Goal: Task Accomplishment & Management: Contribute content

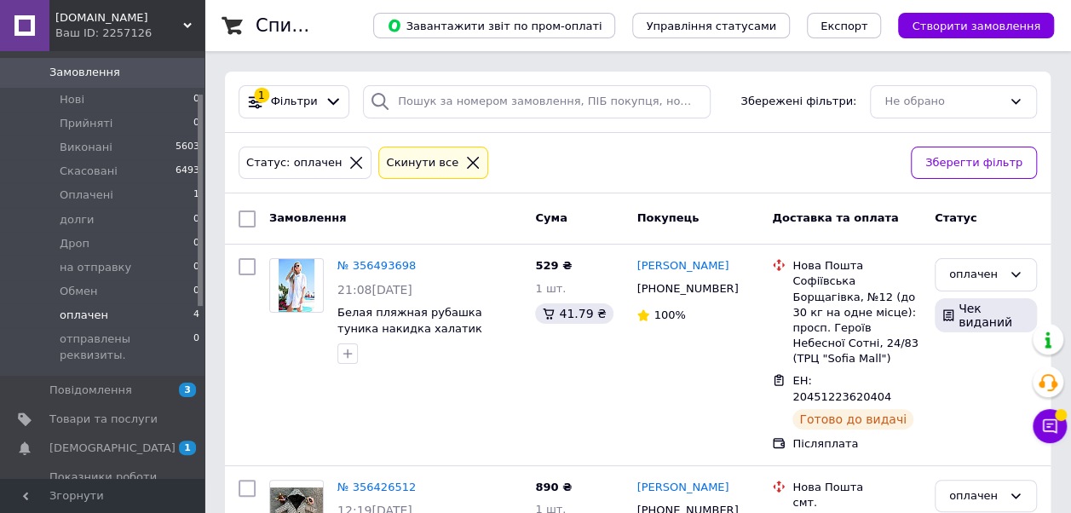
drag, startPoint x: 80, startPoint y: 387, endPoint x: 365, endPoint y: 372, distance: 285.1
click at [80, 412] on span "Товари та послуги" at bounding box center [103, 419] width 108 height 15
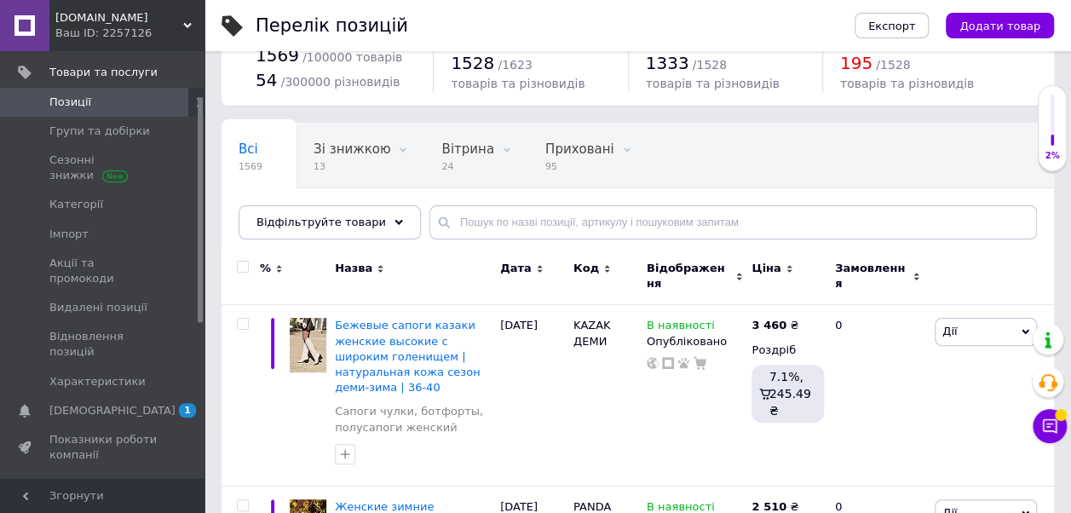
scroll to position [85, 0]
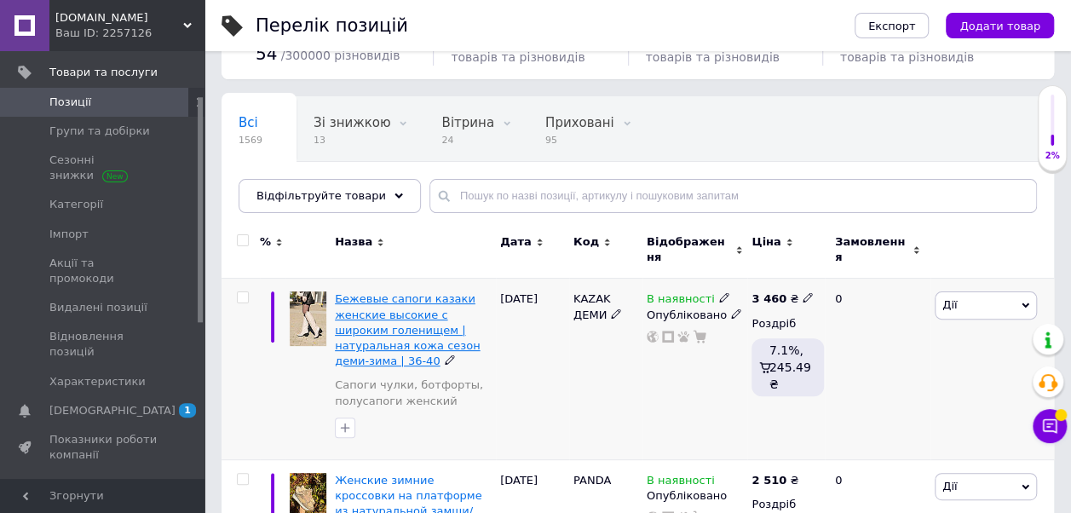
click at [384, 293] on span "Бежевые сапоги казаки женские высокие с широким голенищем | натуральная кожа се…" at bounding box center [407, 329] width 145 height 75
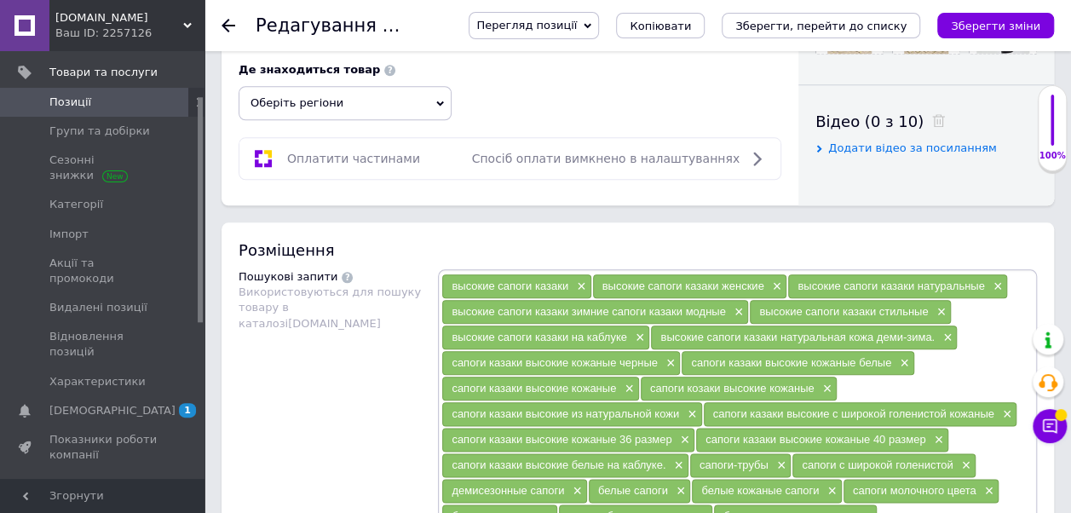
scroll to position [852, 0]
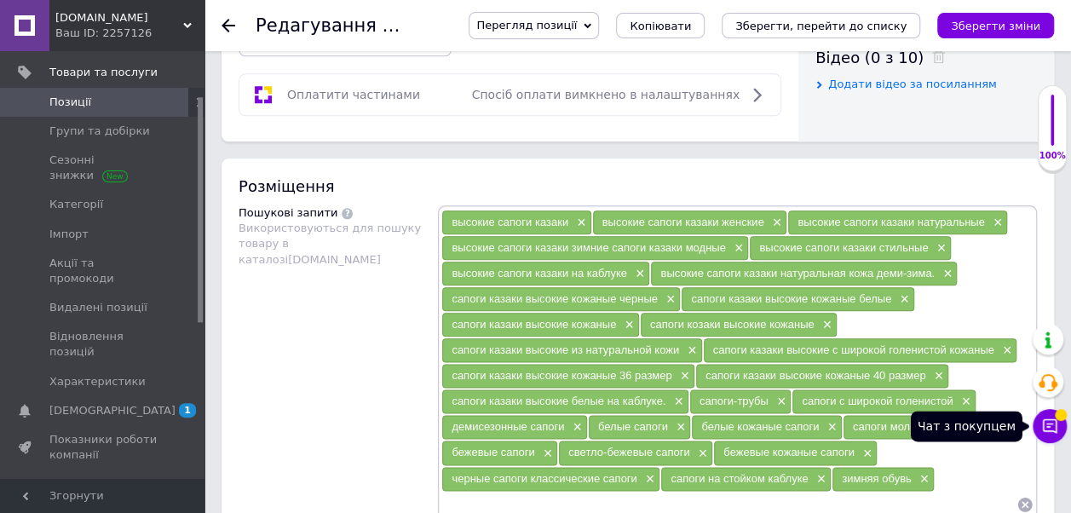
click at [1057, 426] on icon at bounding box center [1049, 426] width 17 height 17
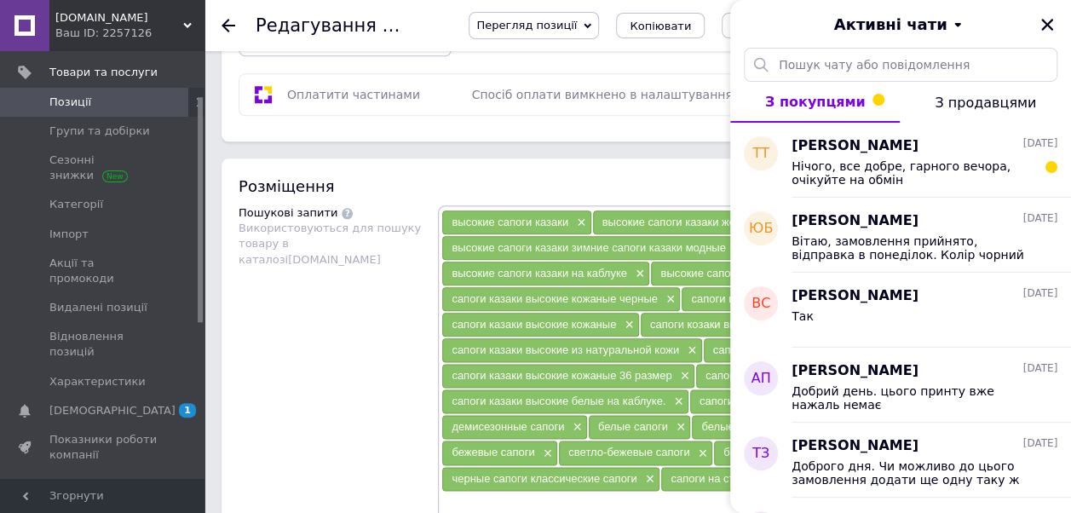
click at [349, 291] on div "Пошукові запити Використовуються для пошуку товару в каталозі [DOMAIN_NAME]" at bounding box center [338, 399] width 199 height 388
click at [365, 274] on div "Пошукові запити Використовуються для пошуку товару в каталозі [DOMAIN_NAME]" at bounding box center [338, 399] width 199 height 388
click at [1050, 27] on icon "Закрити" at bounding box center [1047, 25] width 12 height 12
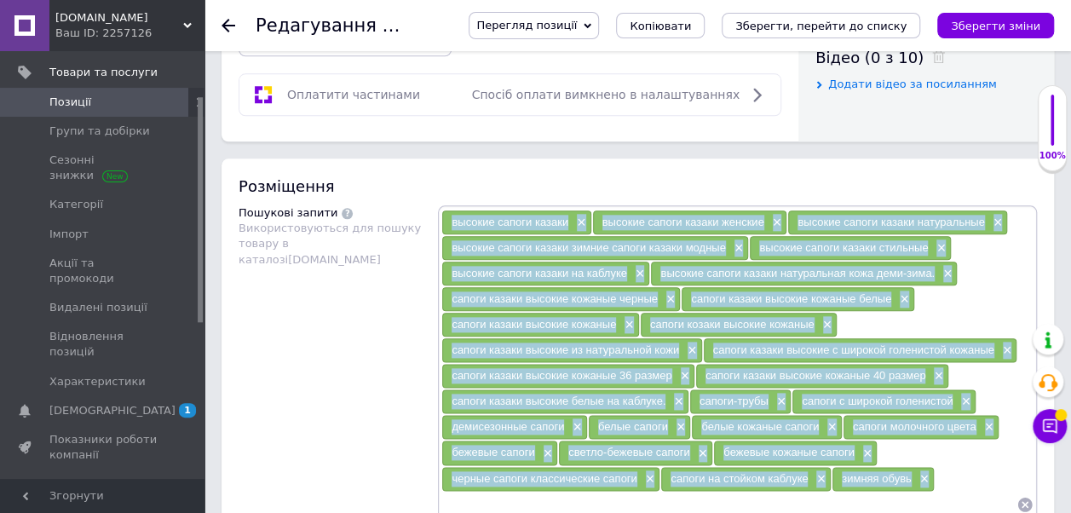
drag, startPoint x: 941, startPoint y: 463, endPoint x: 453, endPoint y: 216, distance: 546.5
click at [453, 216] on div "высокие сапоги казаки × высокие сапоги казаки женские × высокие сапоги казаки н…" at bounding box center [737, 364] width 592 height 308
copy div "loremip dolors ametco × adipisc elitse doeius tempori × utlabor etdolo magnaa e…"
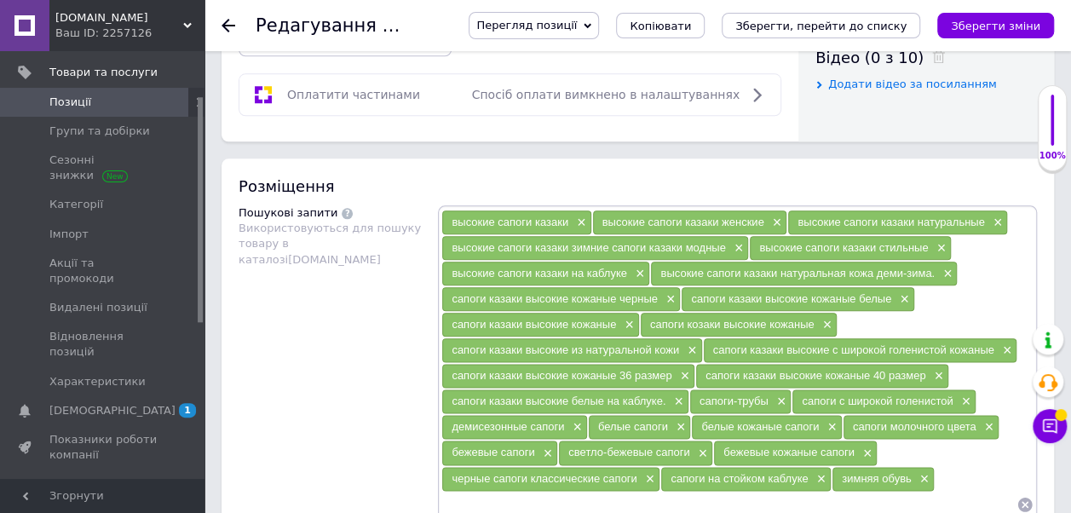
click at [224, 26] on use at bounding box center [229, 26] width 14 height 14
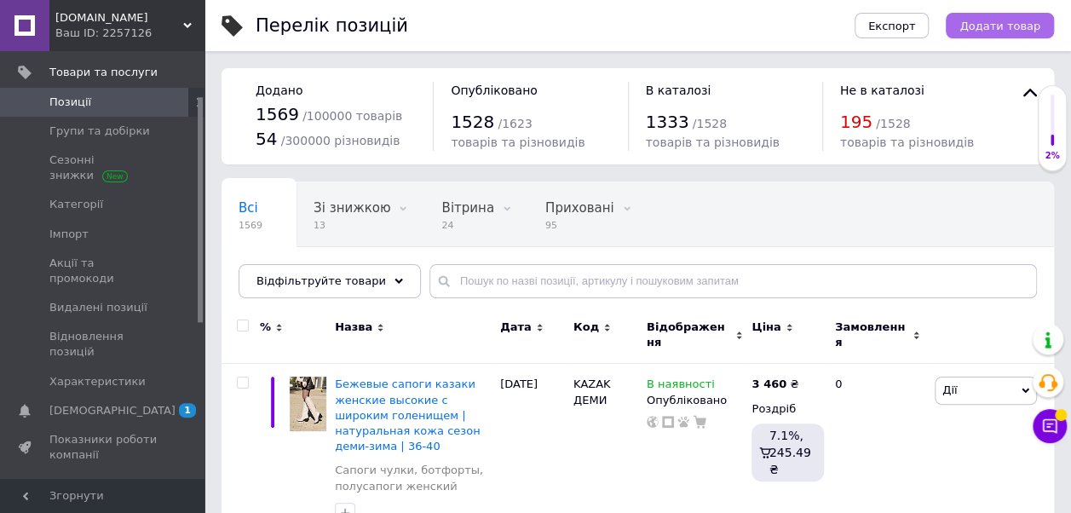
click at [1002, 24] on span "Додати товар" at bounding box center [1000, 26] width 81 height 13
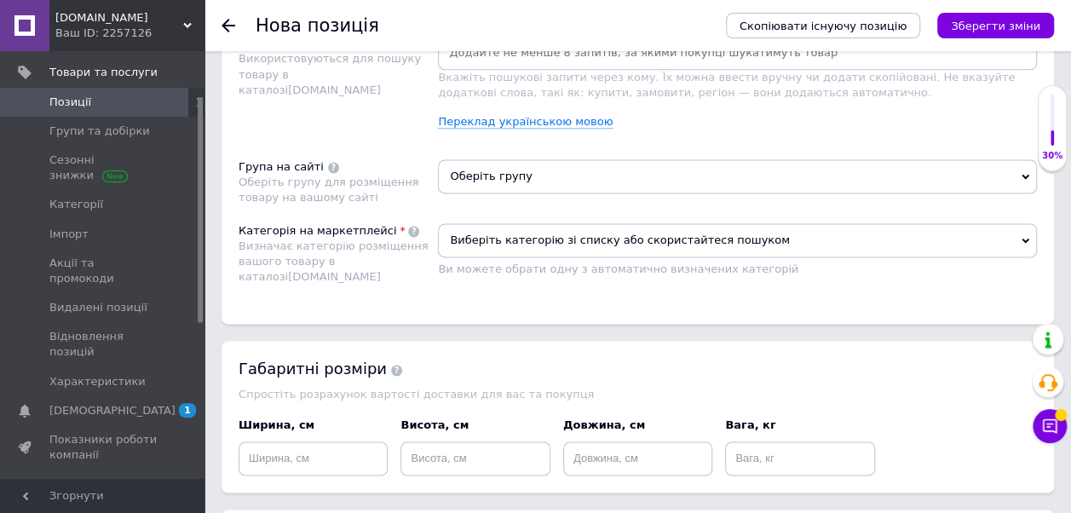
scroll to position [937, 0]
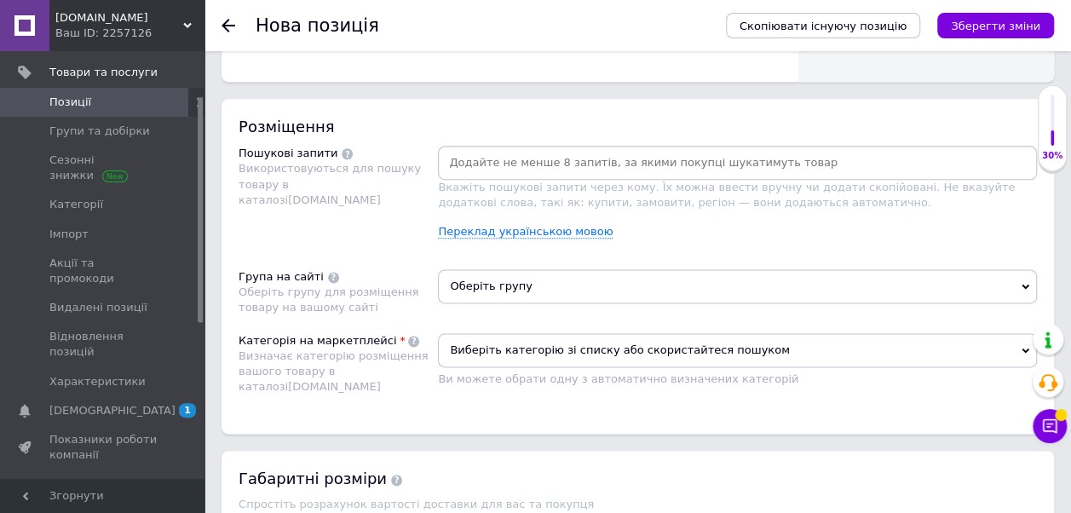
click at [525, 160] on input at bounding box center [737, 163] width 592 height 26
paste input "loremip dolors ametco× adipisc elitse doeius tempori× utlabor etdolo magnaa eni…"
type input "loremip dolors ametco× adipisc elitse doeius tempori× utlabor etdolo magnaa eni…"
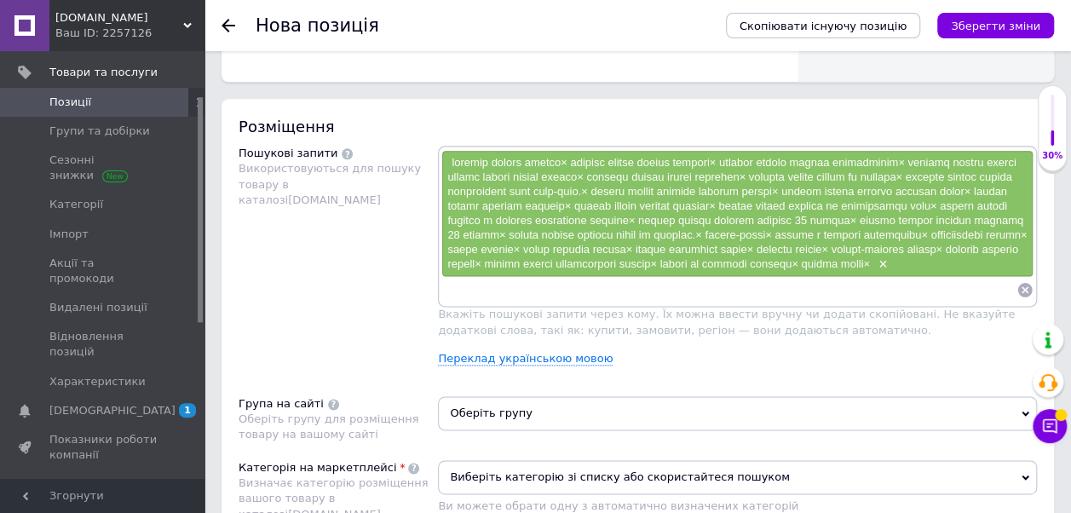
scroll to position [0, 0]
click at [1025, 297] on icon at bounding box center [1025, 290] width 14 height 14
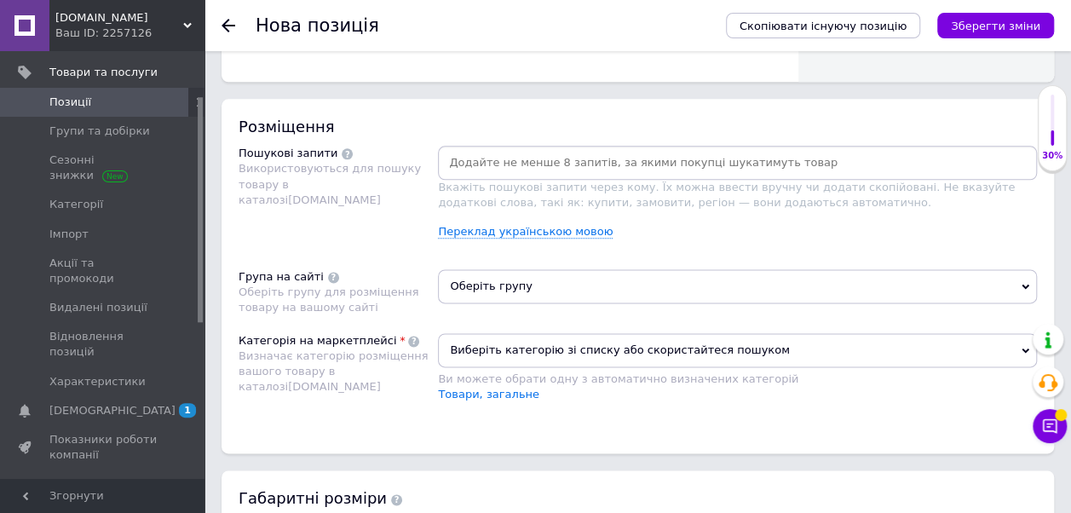
click at [472, 160] on input at bounding box center [737, 163] width 592 height 26
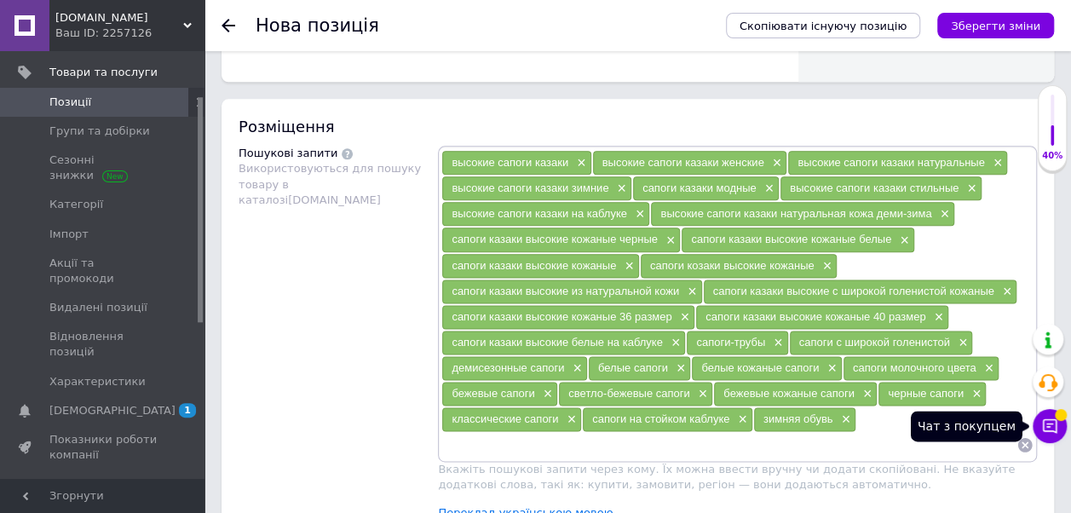
click at [1061, 427] on button "Чат з покупцем" at bounding box center [1050, 426] width 34 height 34
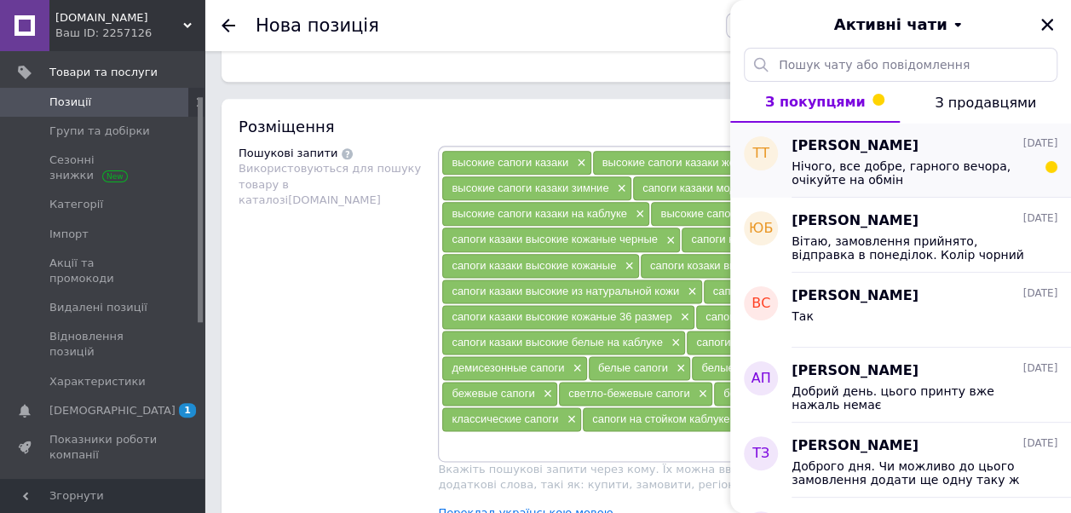
click at [911, 170] on span "Нічого, все добре, гарного вечора, очікуйте на обмін" at bounding box center [913, 172] width 242 height 27
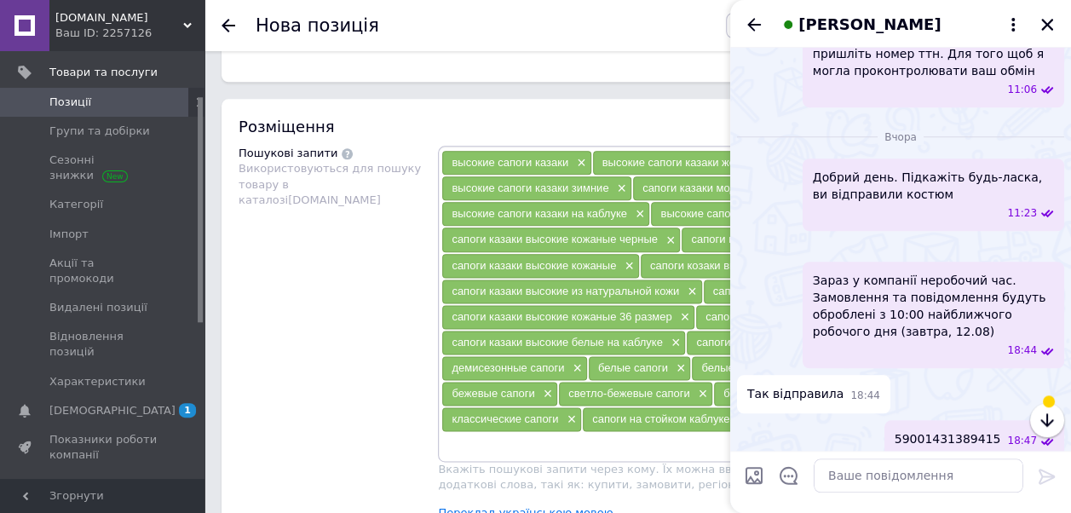
scroll to position [1058, 0]
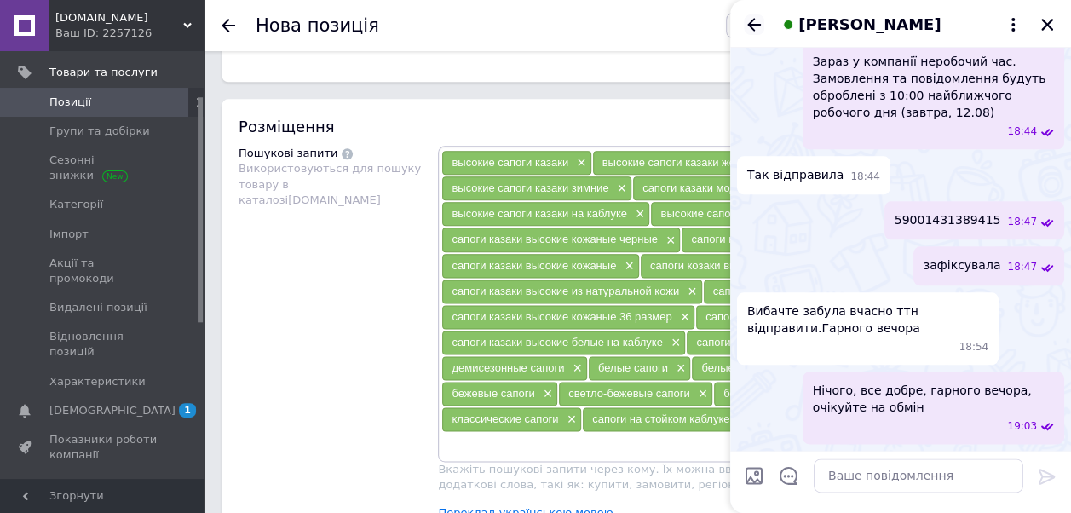
click at [758, 19] on icon "Назад" at bounding box center [754, 24] width 20 height 20
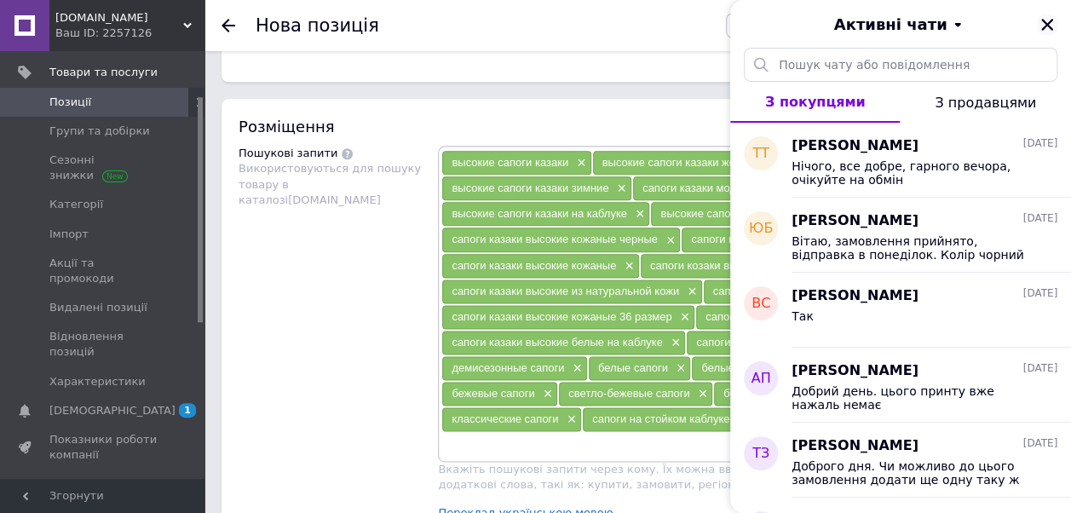
click at [1049, 20] on icon "Закрити" at bounding box center [1047, 24] width 15 height 15
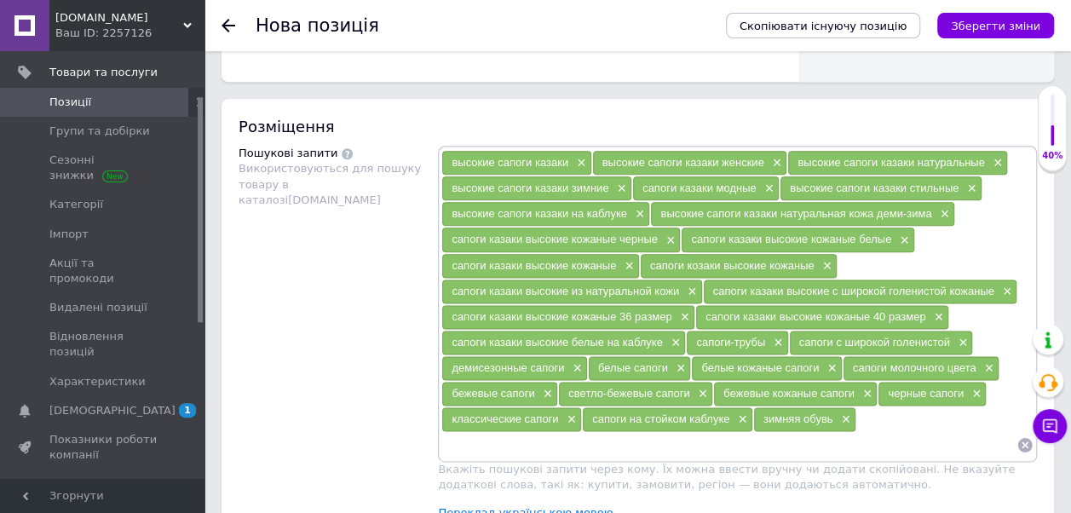
click at [533, 506] on link "Переклад українською мовою" at bounding box center [525, 513] width 175 height 14
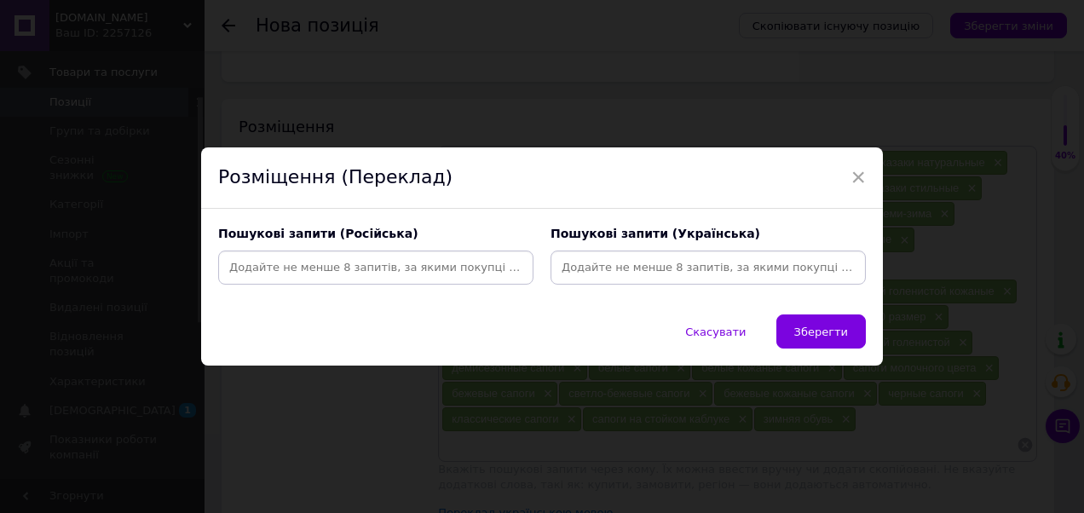
click at [395, 273] on input at bounding box center [376, 268] width 309 height 26
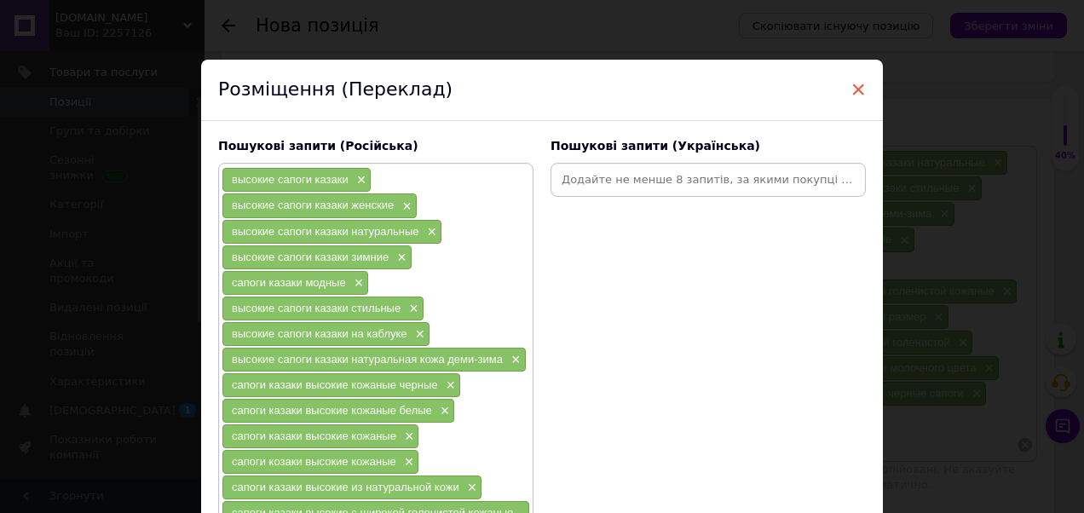
click at [852, 87] on span "×" at bounding box center [858, 89] width 15 height 29
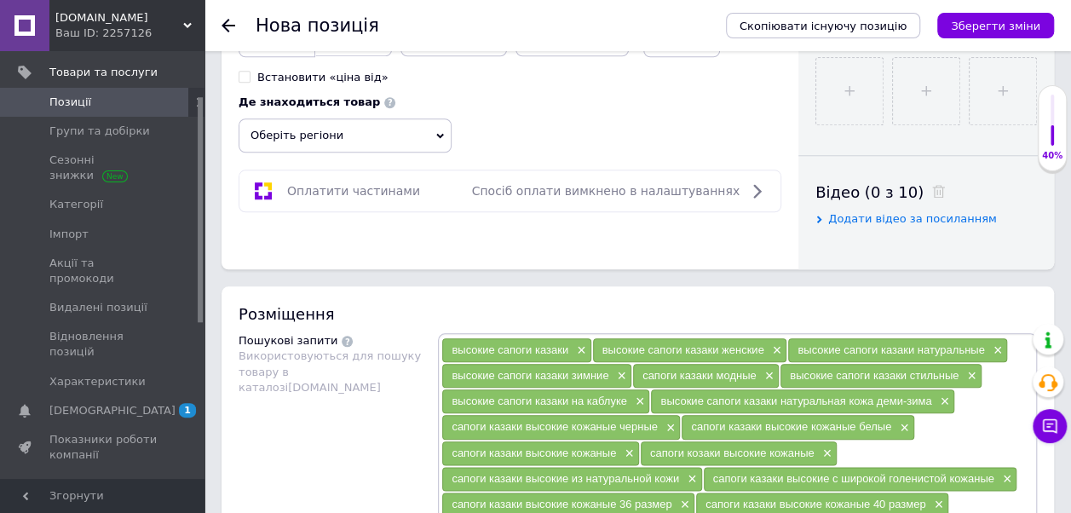
scroll to position [597, 0]
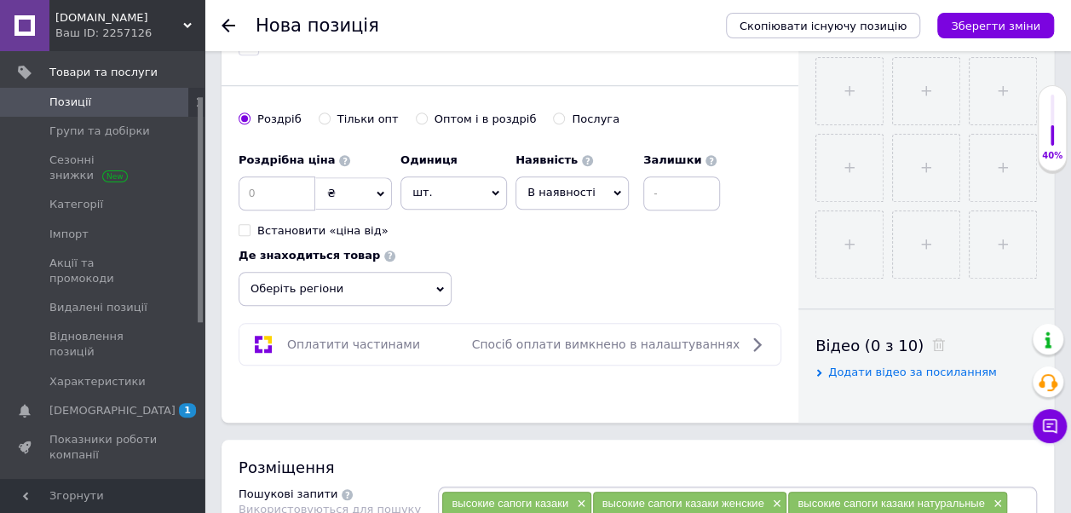
click at [227, 29] on use at bounding box center [229, 26] width 14 height 14
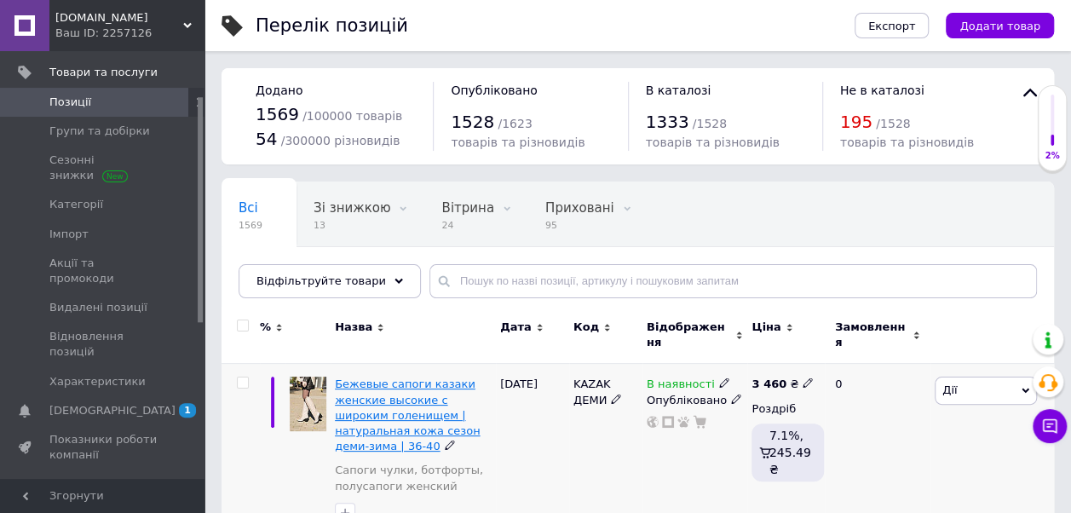
scroll to position [256, 0]
